Goal: Task Accomplishment & Management: Manage account settings

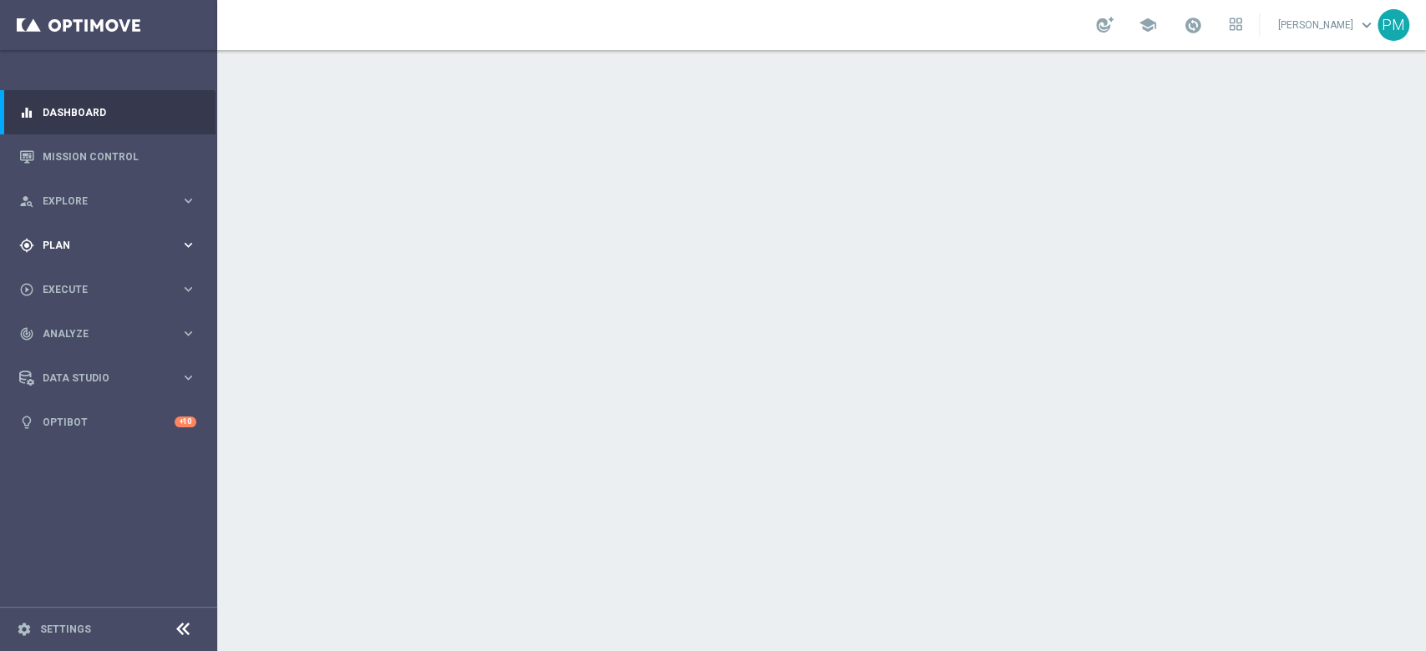
click at [104, 244] on span "Plan" at bounding box center [112, 246] width 138 height 10
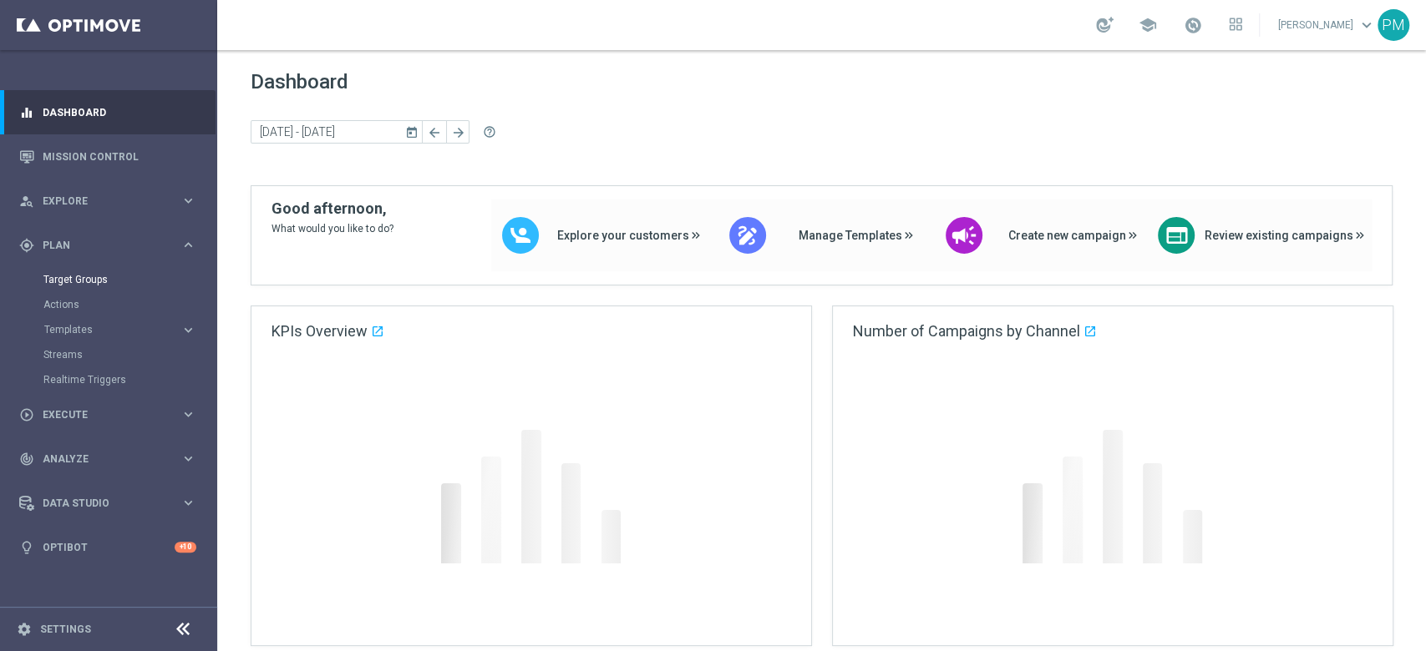
click at [95, 278] on link "Target Groups" at bounding box center [108, 279] width 130 height 13
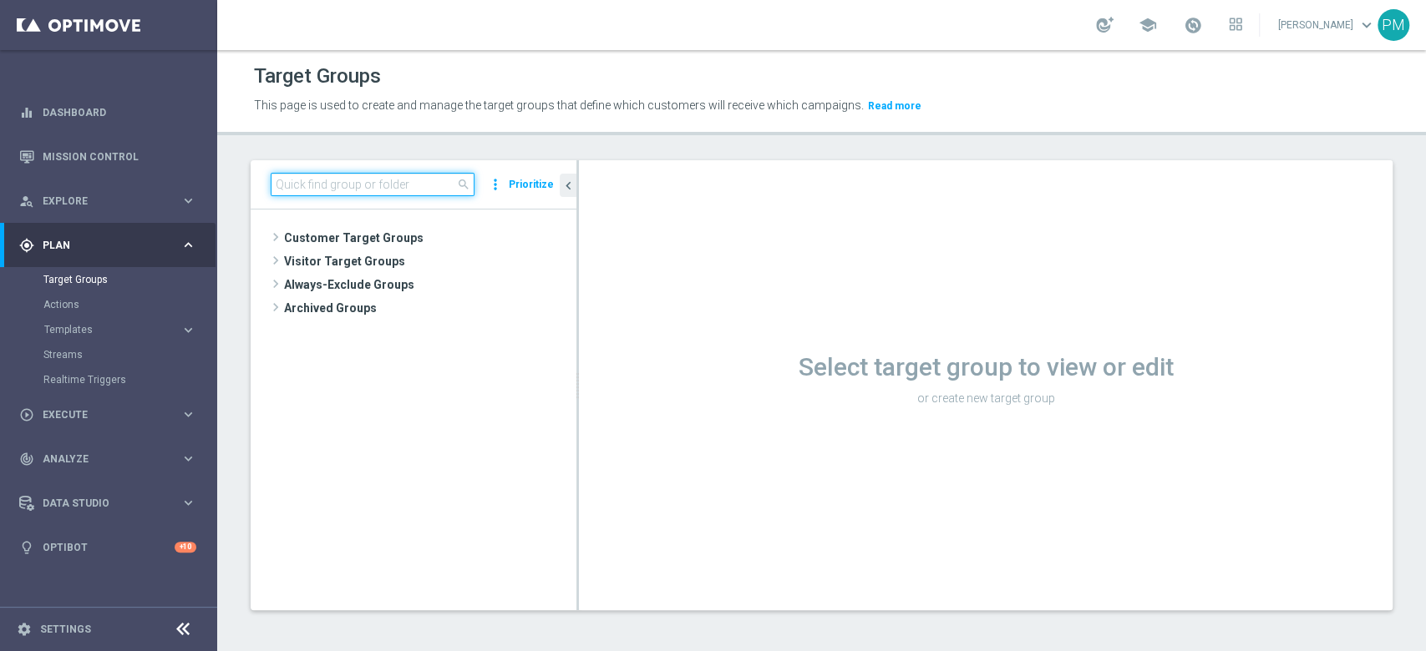
click at [338, 192] on input at bounding box center [373, 184] width 204 height 23
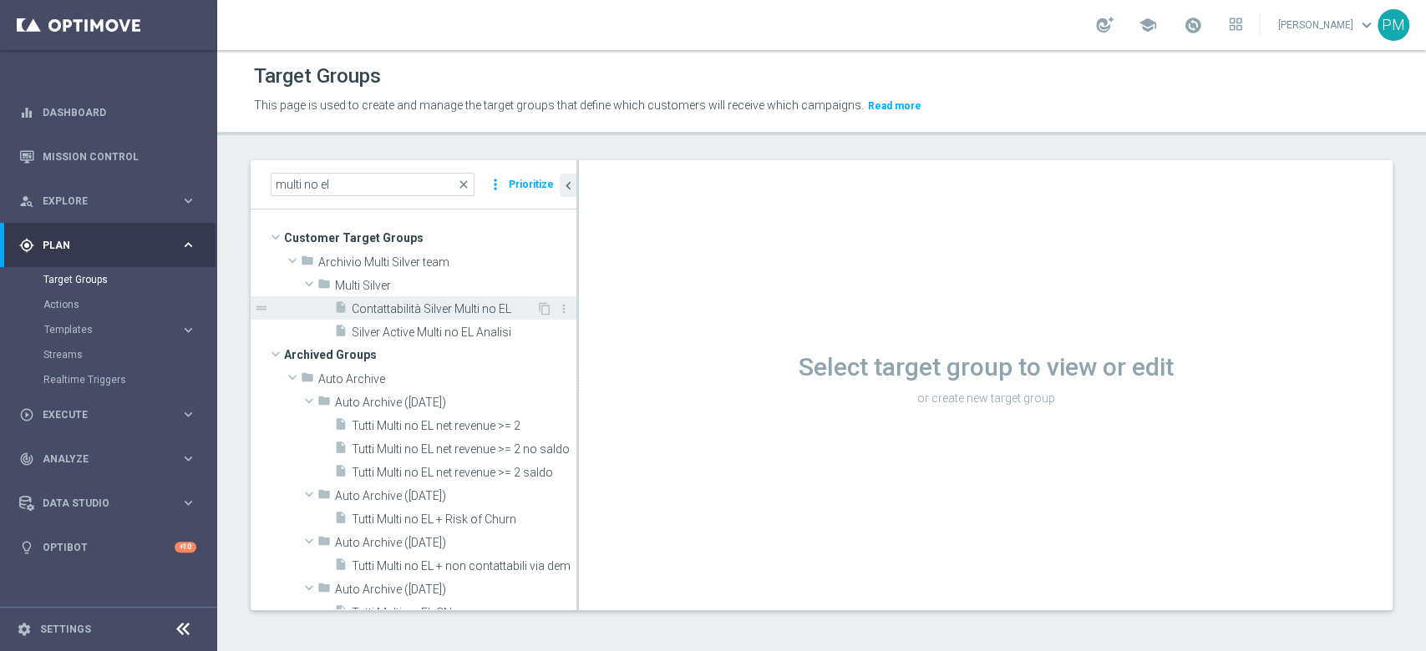
click at [378, 306] on span "Contattabilità Silver Multi no EL" at bounding box center [444, 309] width 185 height 14
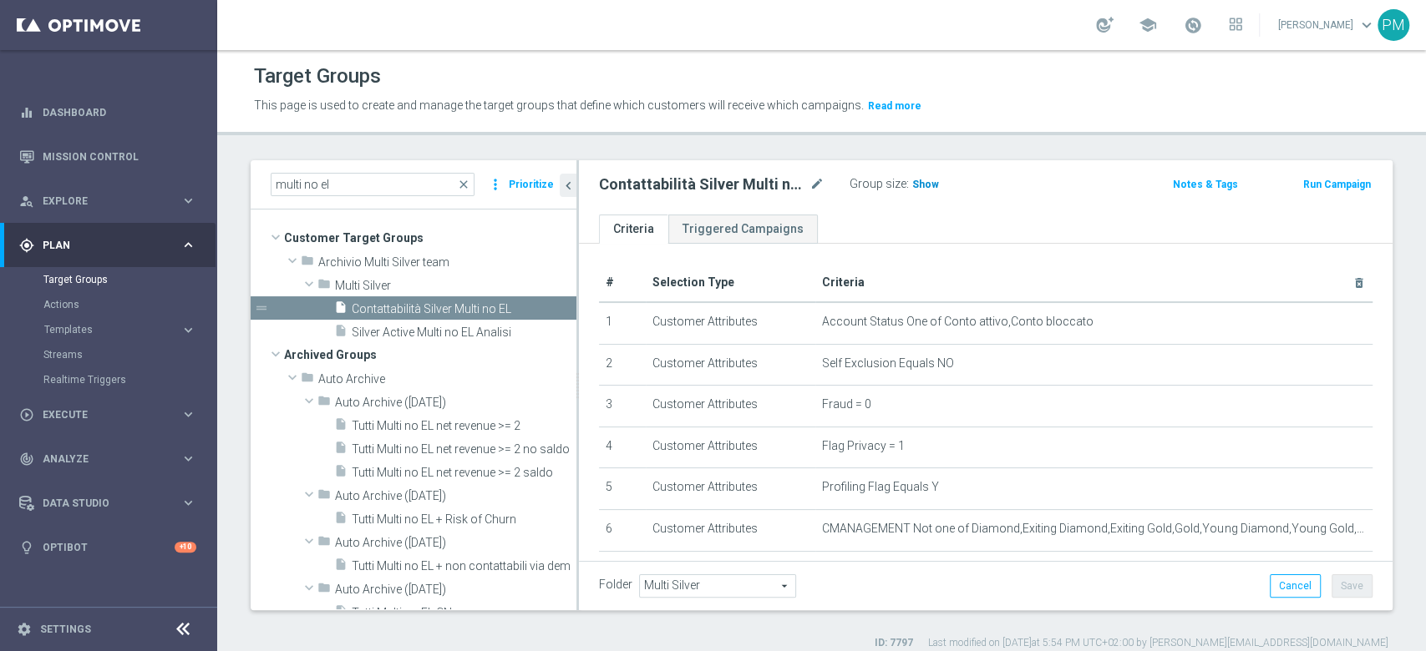
click at [924, 180] on span "Show" at bounding box center [925, 185] width 27 height 12
click at [291, 185] on input "multi no el" at bounding box center [373, 184] width 204 height 23
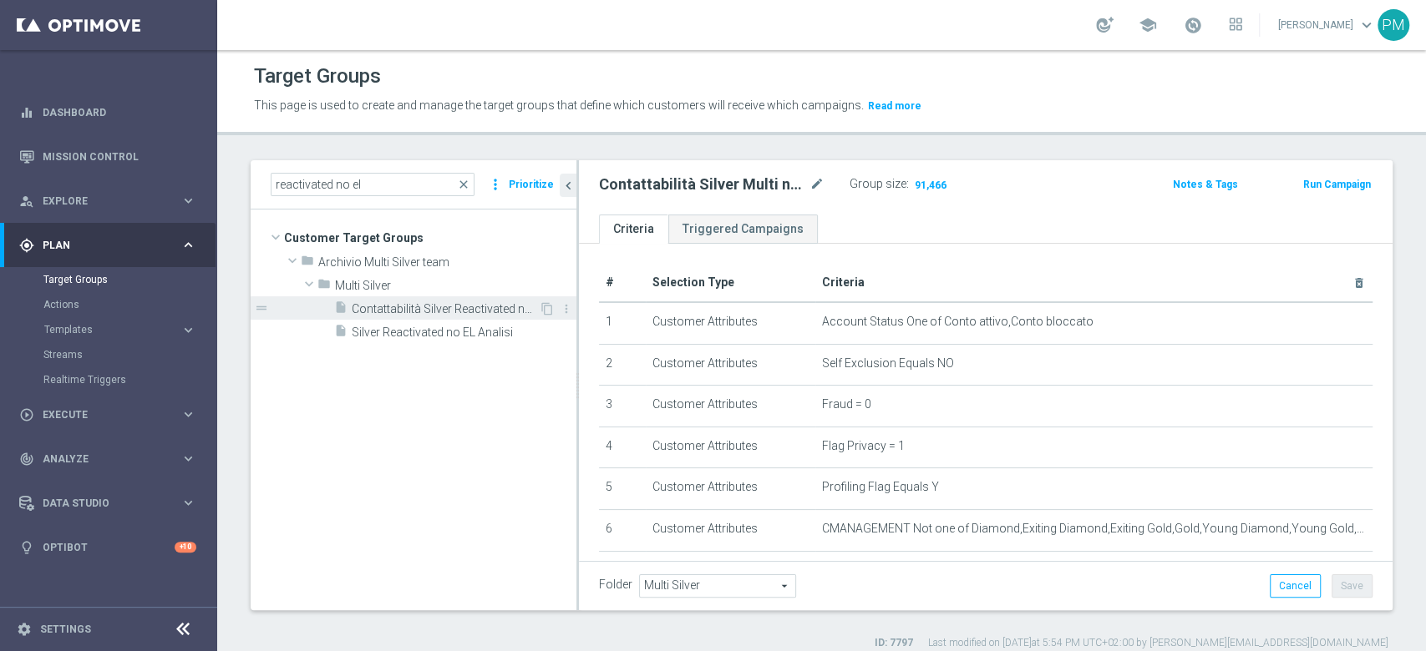
click at [394, 311] on span "Contattabilità Silver Reactivated no EL" at bounding box center [445, 309] width 187 height 14
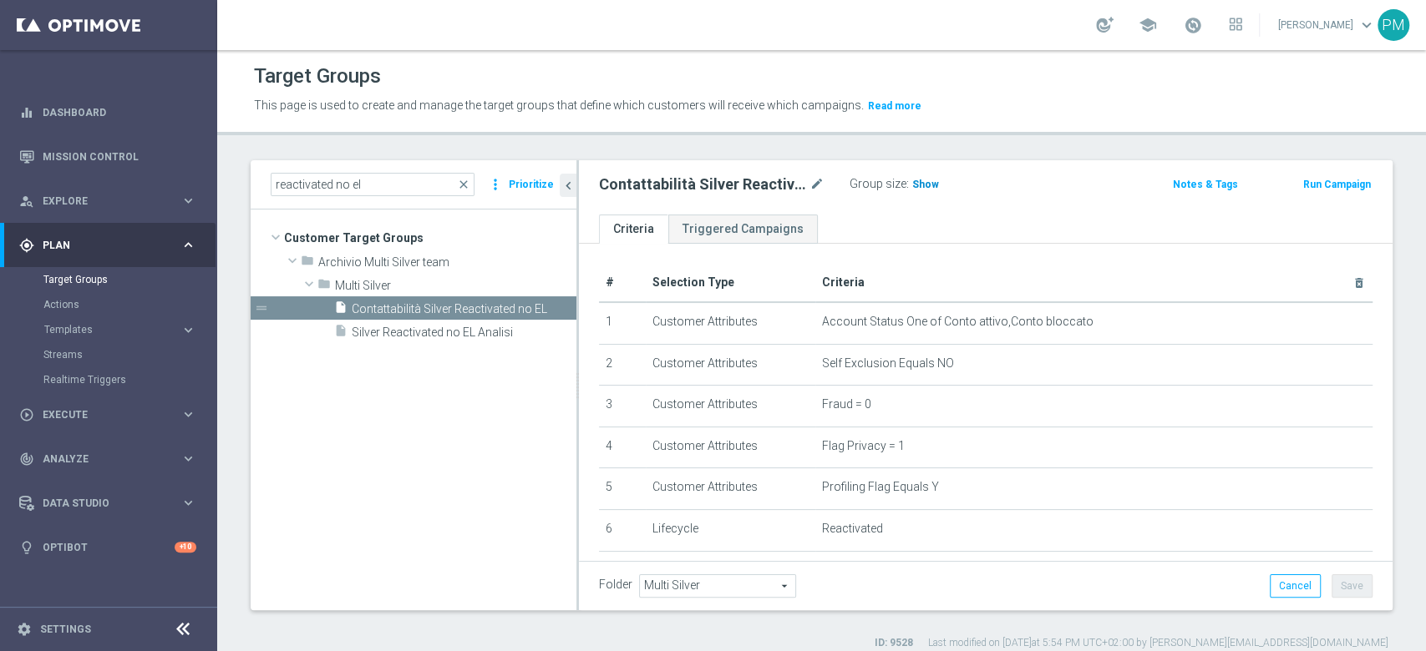
click at [929, 185] on span "Show" at bounding box center [925, 185] width 27 height 12
click at [294, 180] on input "reactivated no el" at bounding box center [373, 184] width 204 height 23
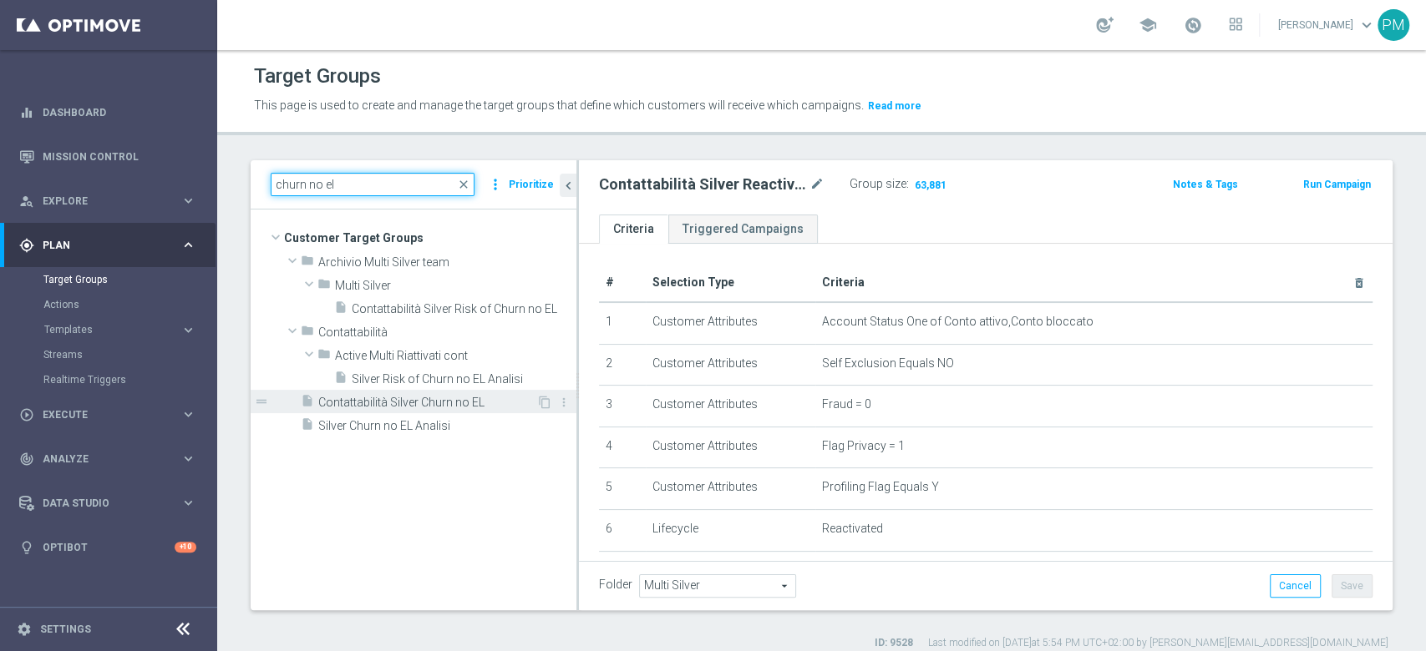
type input "churn no el"
click at [405, 406] on span "Contattabilità Silver Churn no EL" at bounding box center [427, 403] width 218 height 14
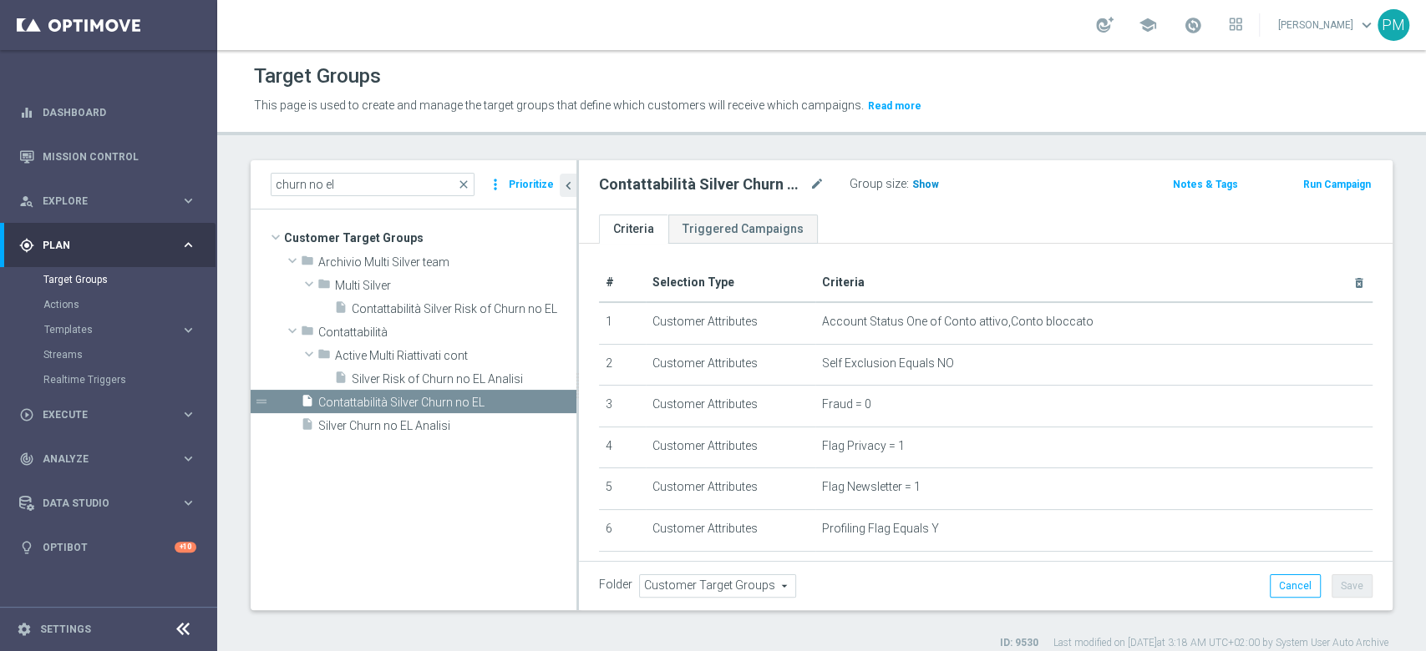
click at [915, 185] on span "Show" at bounding box center [925, 185] width 27 height 12
click at [431, 306] on span "Contattabilità Silver Risk of Churn no EL" at bounding box center [445, 309] width 187 height 14
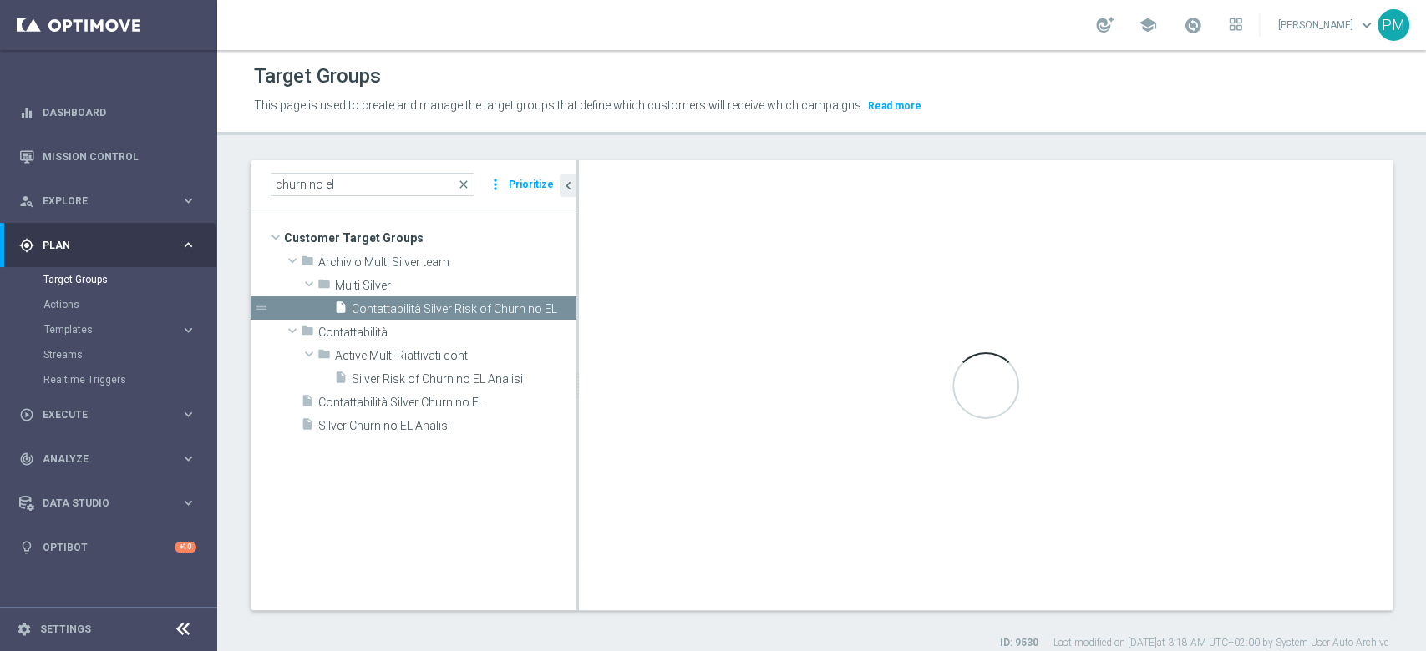
type input "Multi Silver"
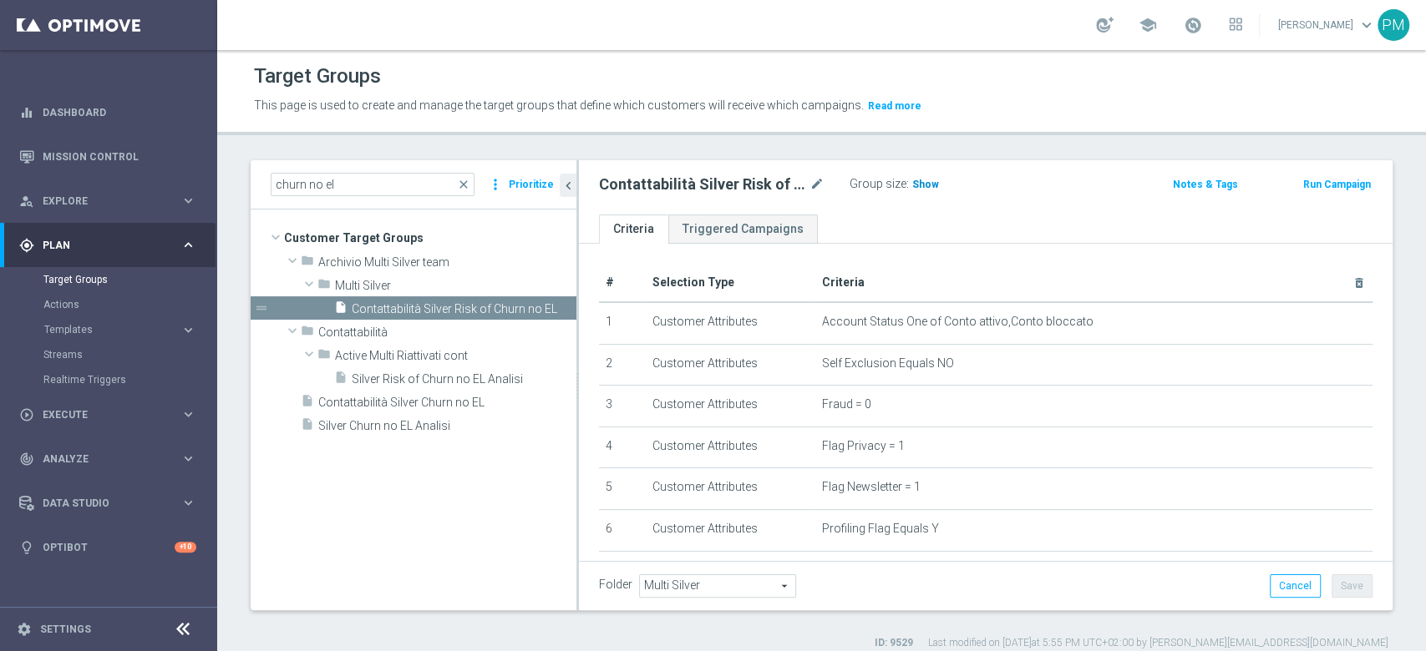
click at [933, 182] on span "Show" at bounding box center [925, 185] width 27 height 12
